Goal: Transaction & Acquisition: Purchase product/service

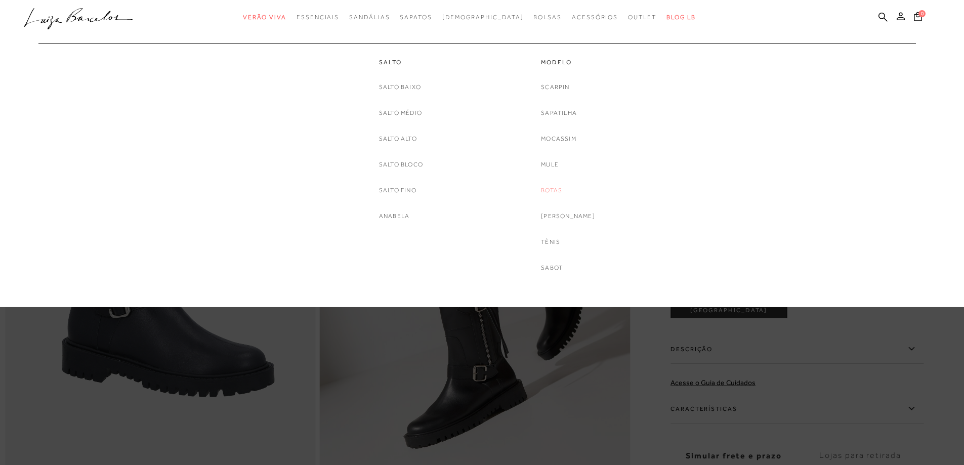
click at [562, 191] on link "Botas" at bounding box center [551, 190] width 21 height 11
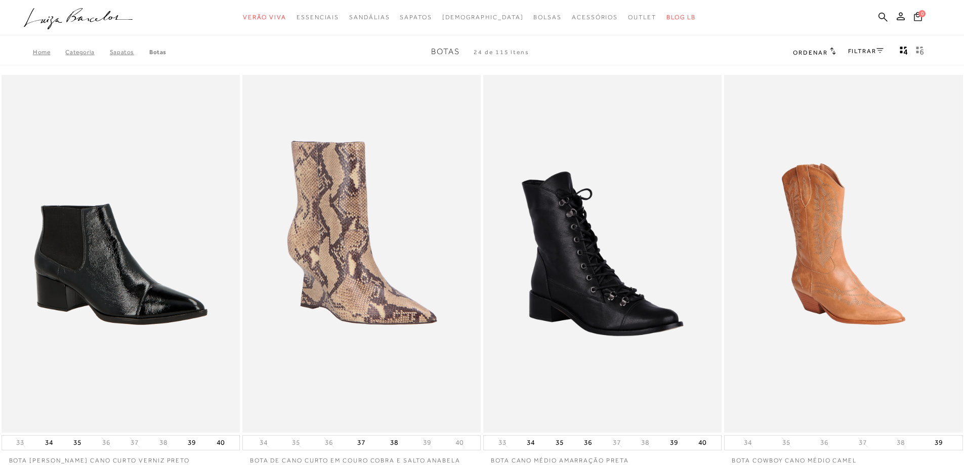
click at [881, 47] on div "FILTRAR" at bounding box center [865, 52] width 35 height 13
click at [830, 50] on icon at bounding box center [833, 51] width 6 height 8
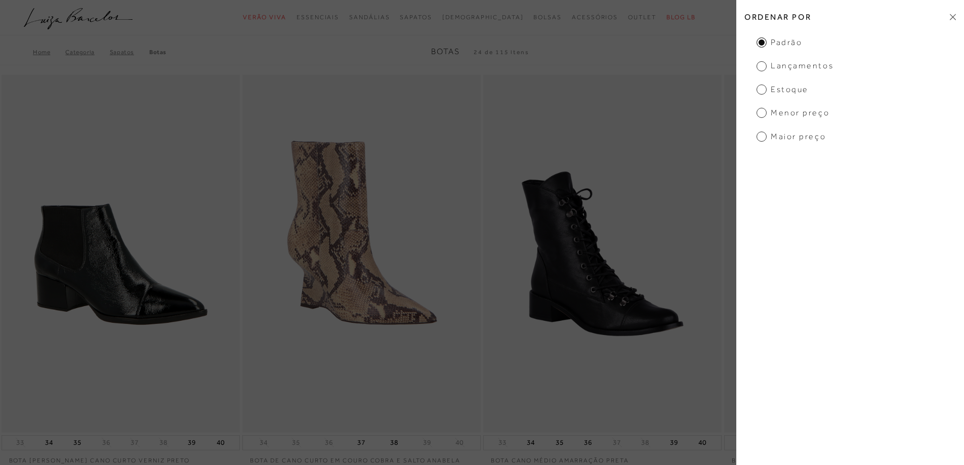
click at [759, 112] on span "Menor preço" at bounding box center [793, 112] width 73 height 11
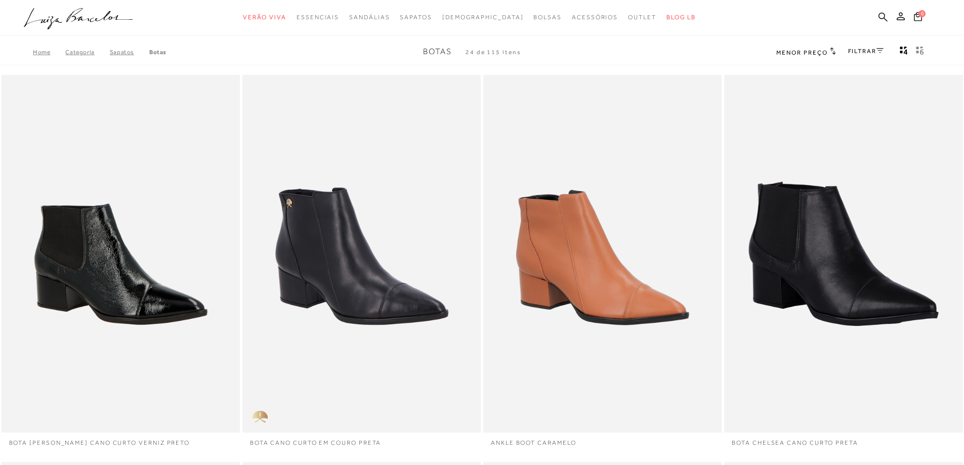
click at [763, 111] on div "Bota chelsea cano curto preta" at bounding box center [843, 254] width 238 height 358
